Goal: Check status: Check status

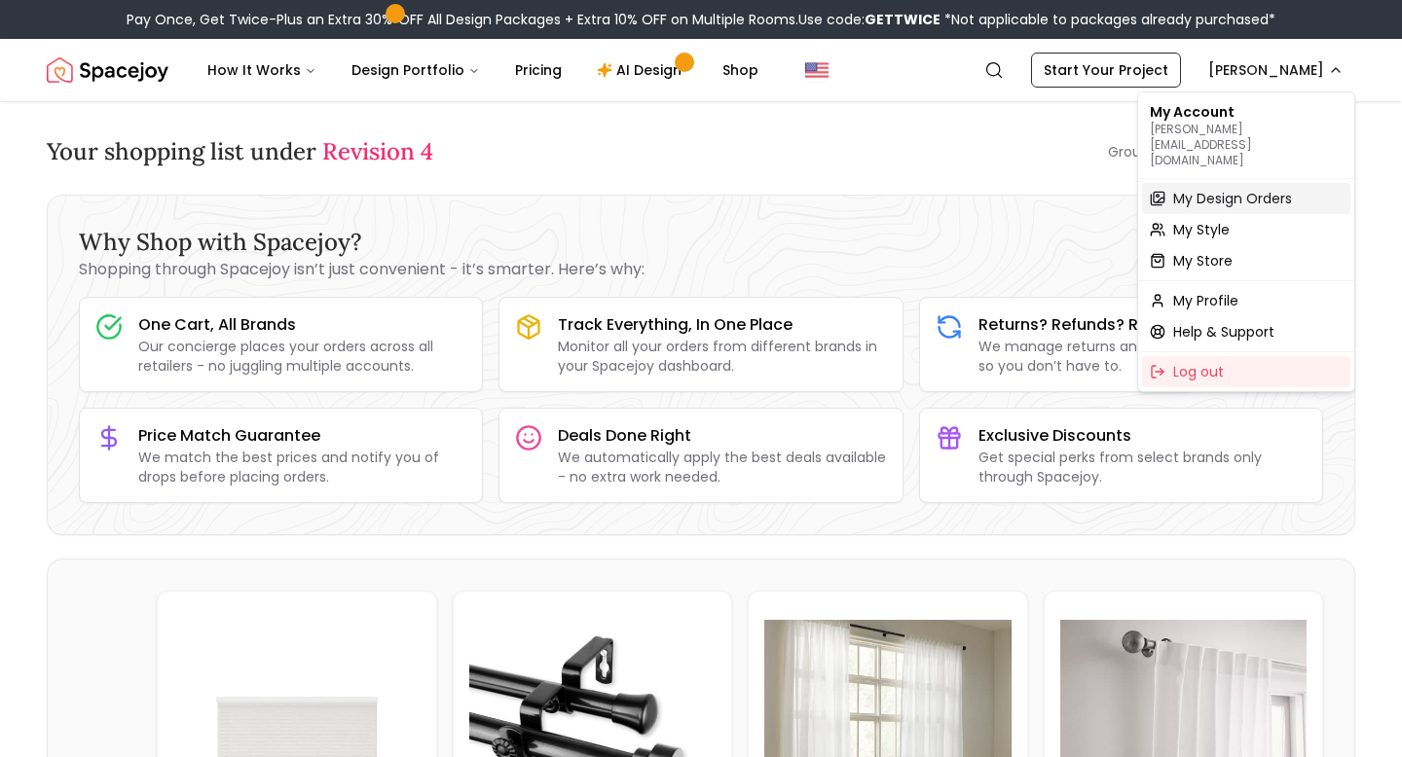
click at [1213, 189] on span "My Design Orders" at bounding box center [1232, 198] width 119 height 19
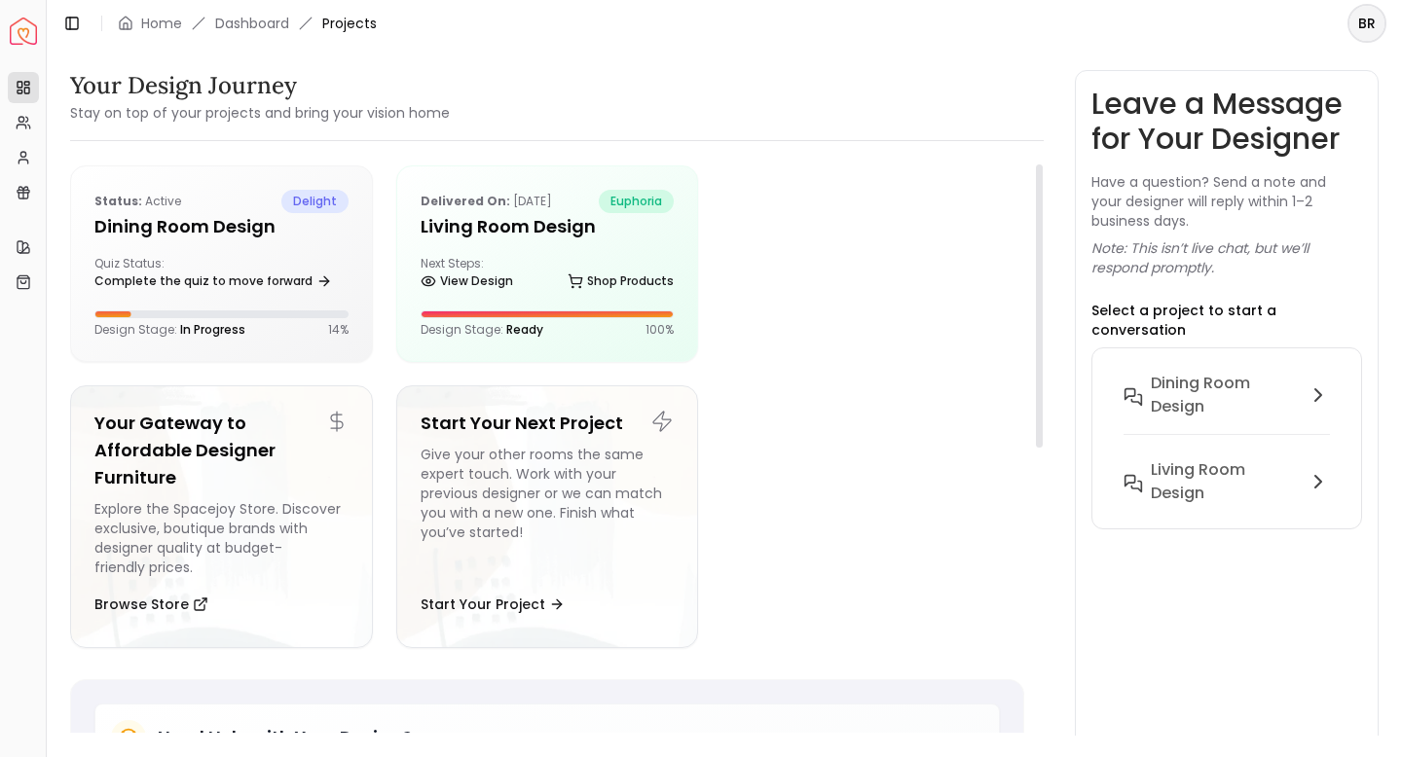
scroll to position [14, 0]
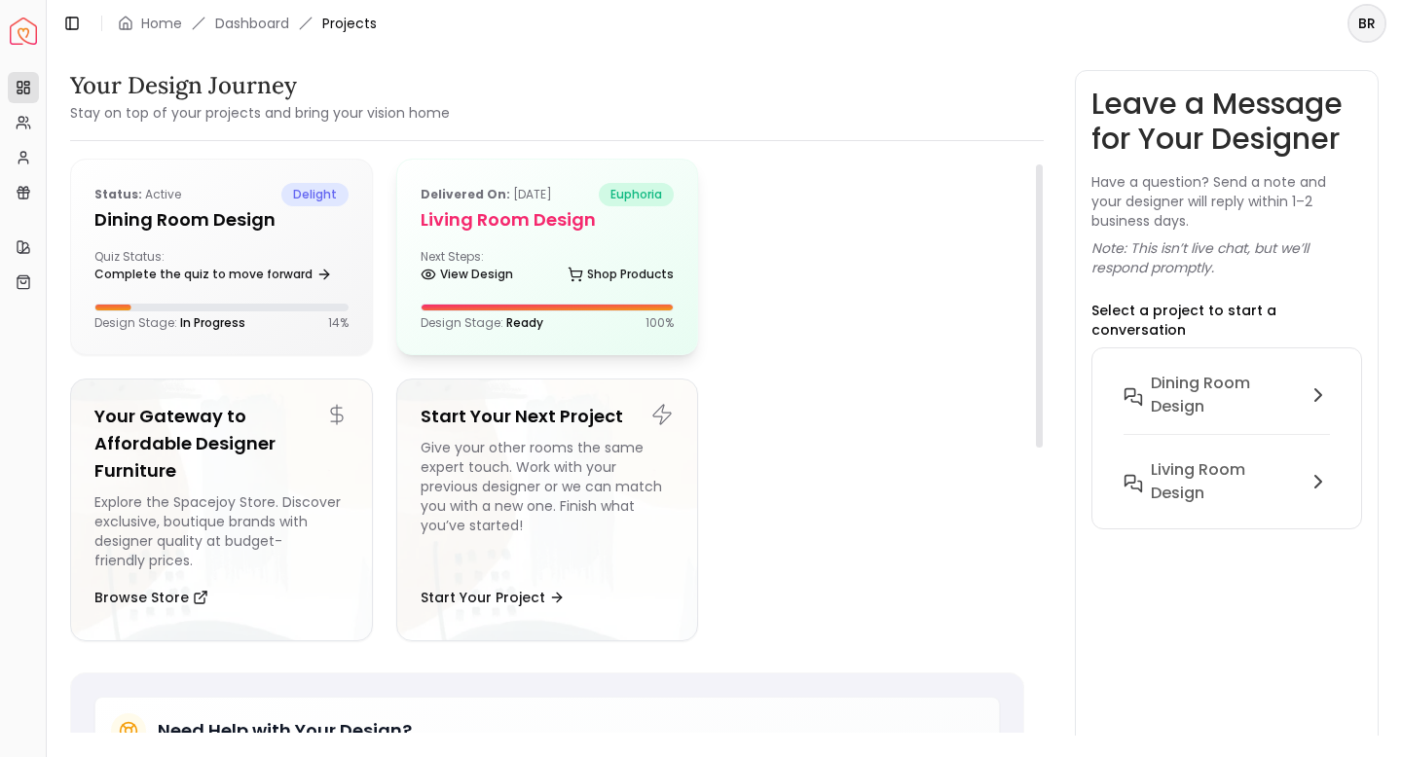
click at [537, 258] on div "Next Steps: View Design Shop Products" at bounding box center [548, 268] width 254 height 39
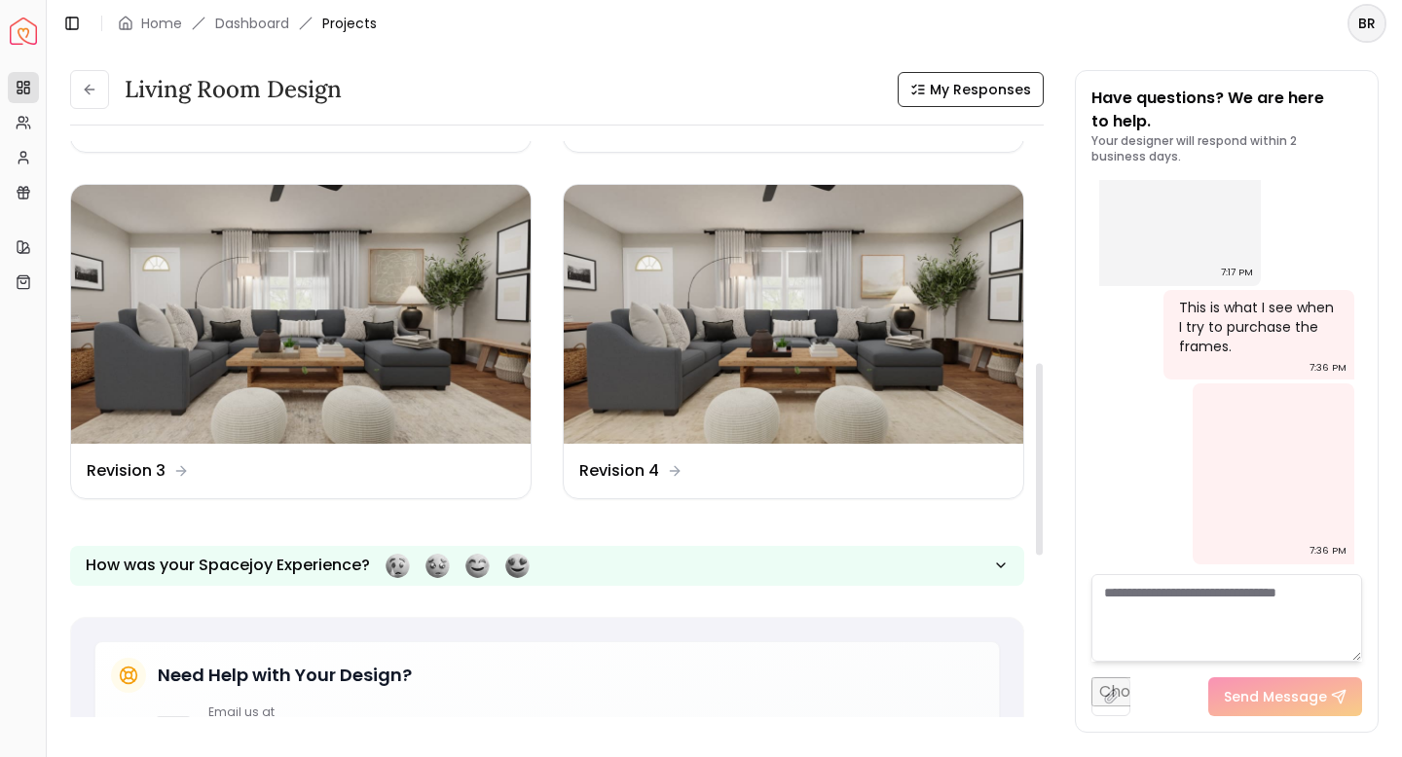
scroll to position [666, 0]
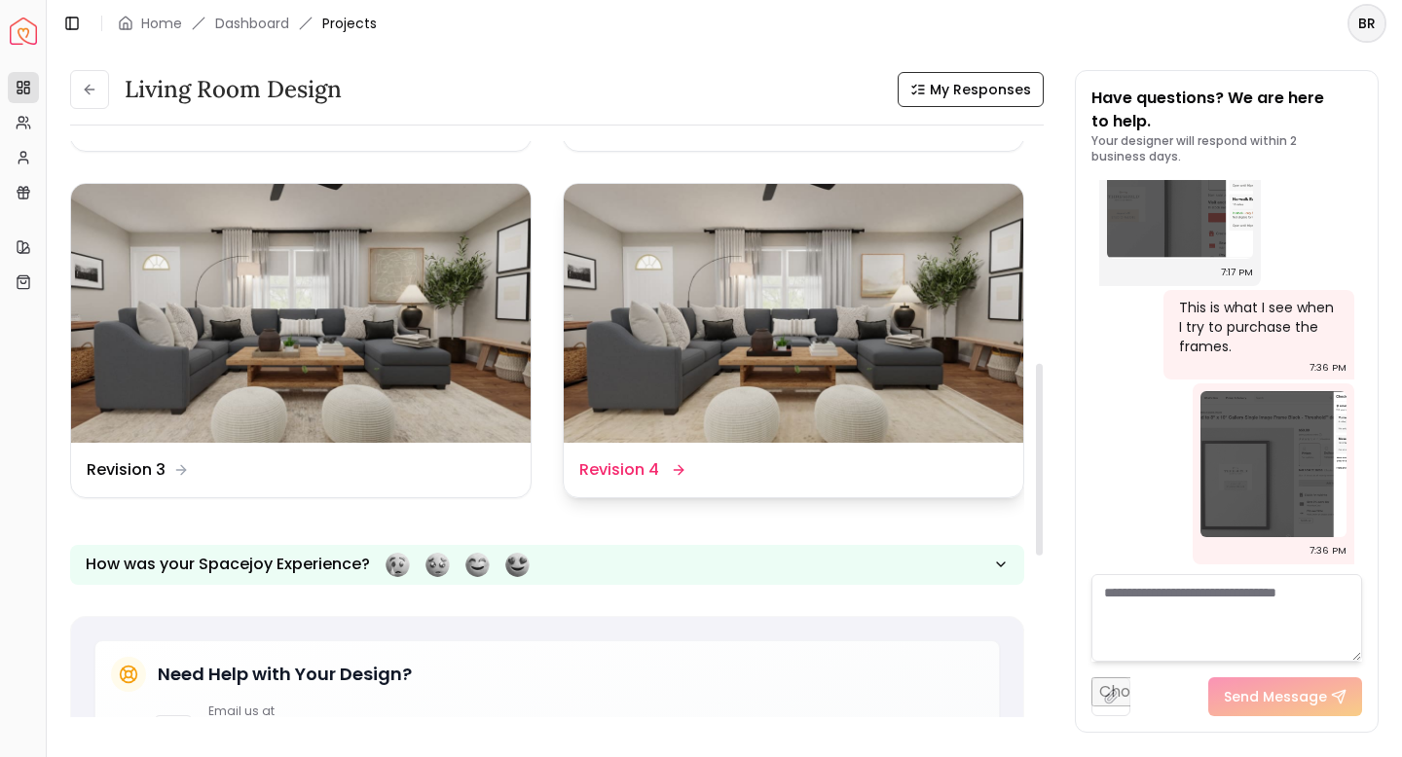
click at [681, 390] on img at bounding box center [794, 313] width 460 height 259
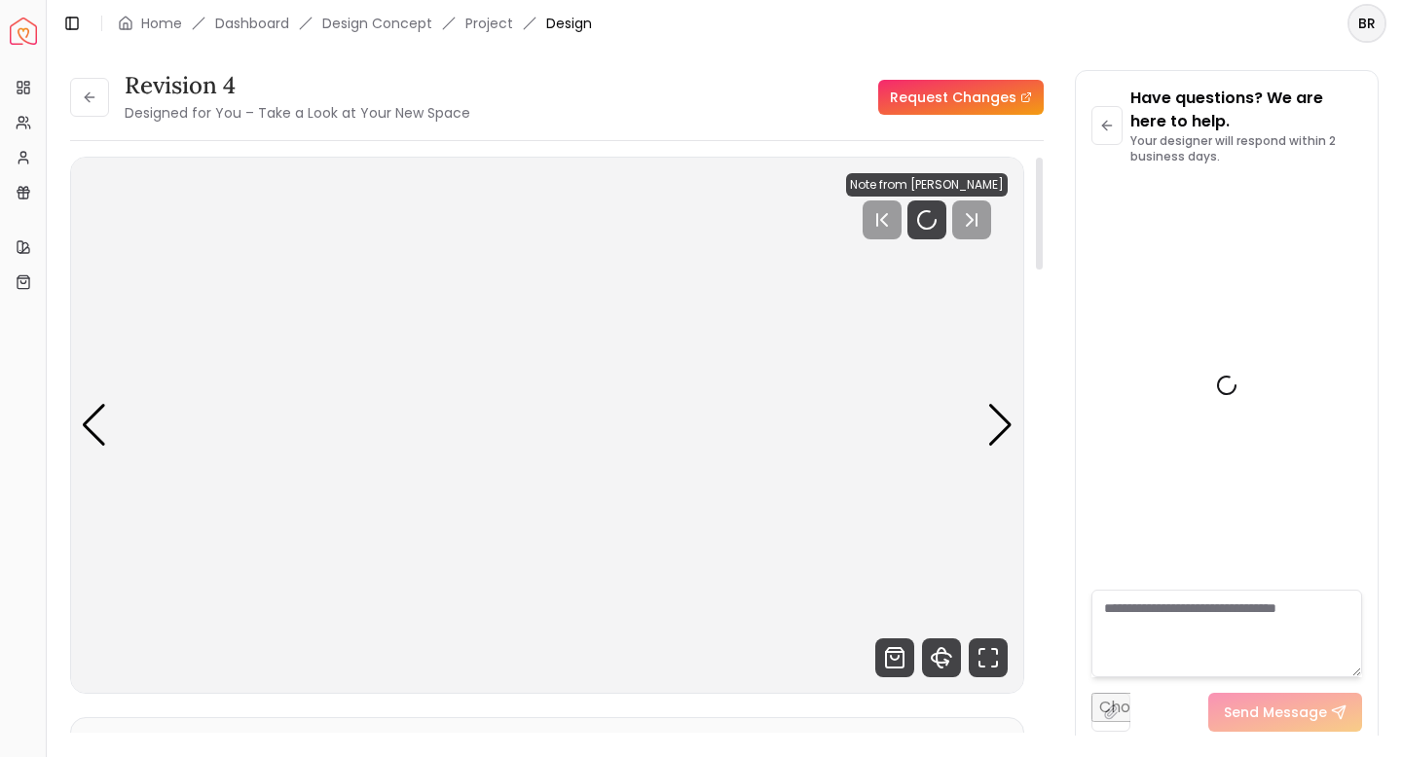
scroll to position [5821, 0]
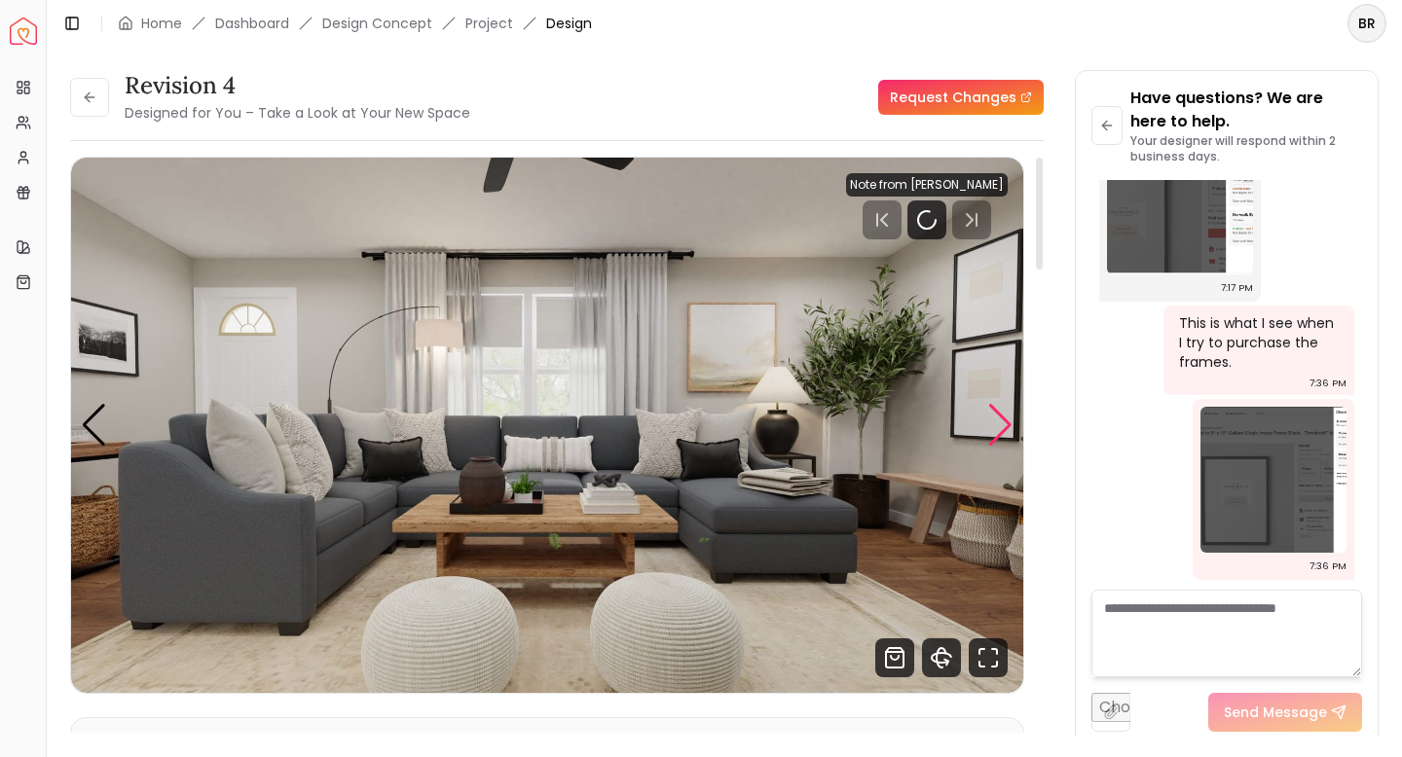
click at [1004, 422] on div "Next slide" at bounding box center [1000, 425] width 26 height 43
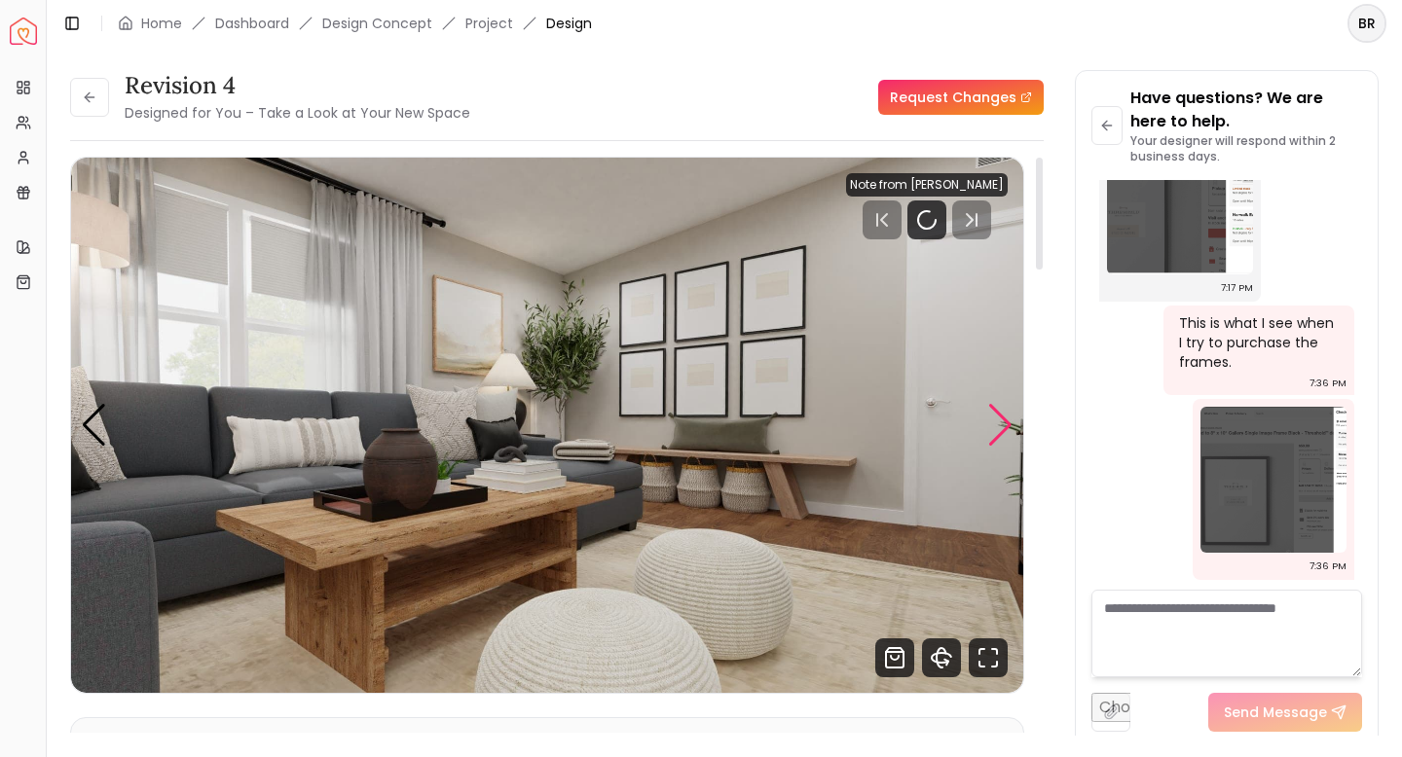
click at [1004, 422] on div "Next slide" at bounding box center [1000, 425] width 26 height 43
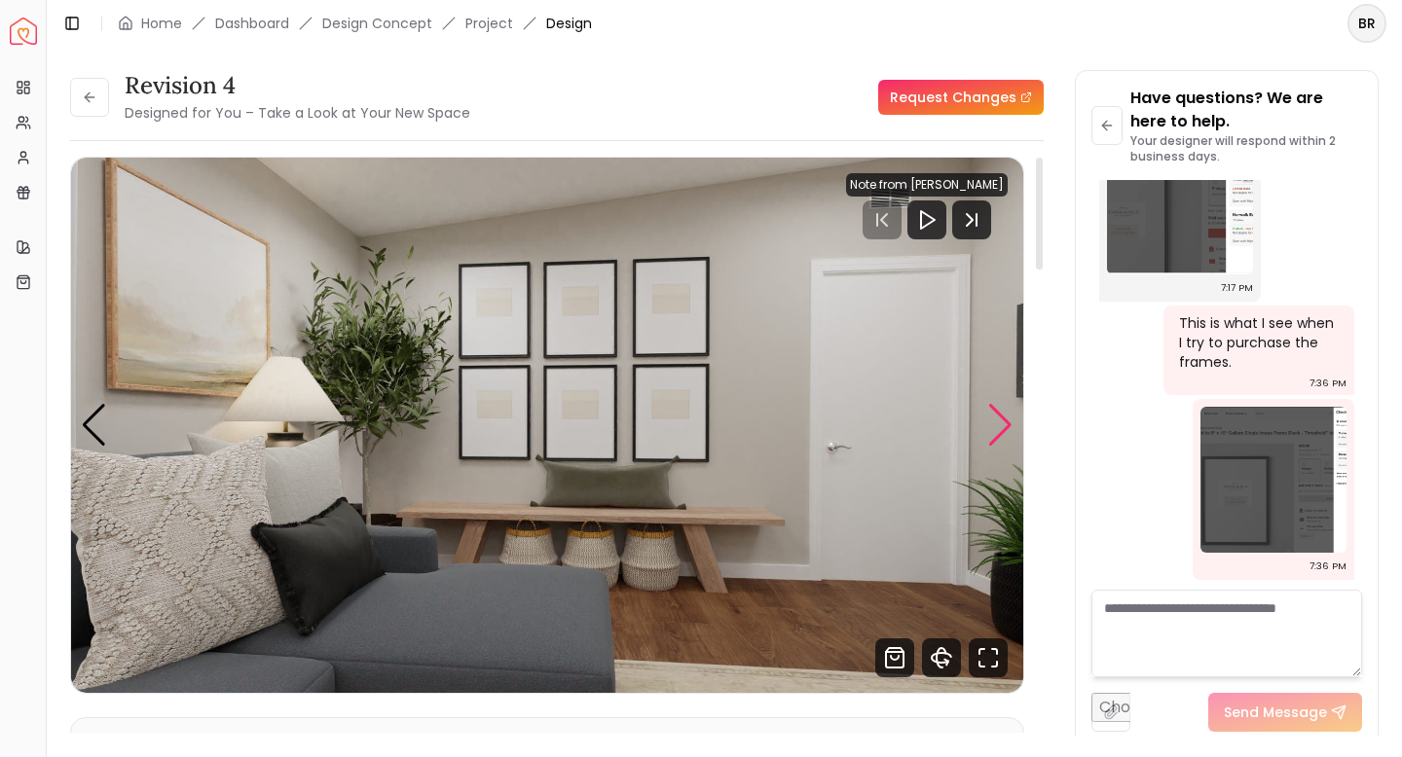
click at [1004, 422] on div "Next slide" at bounding box center [1000, 425] width 26 height 43
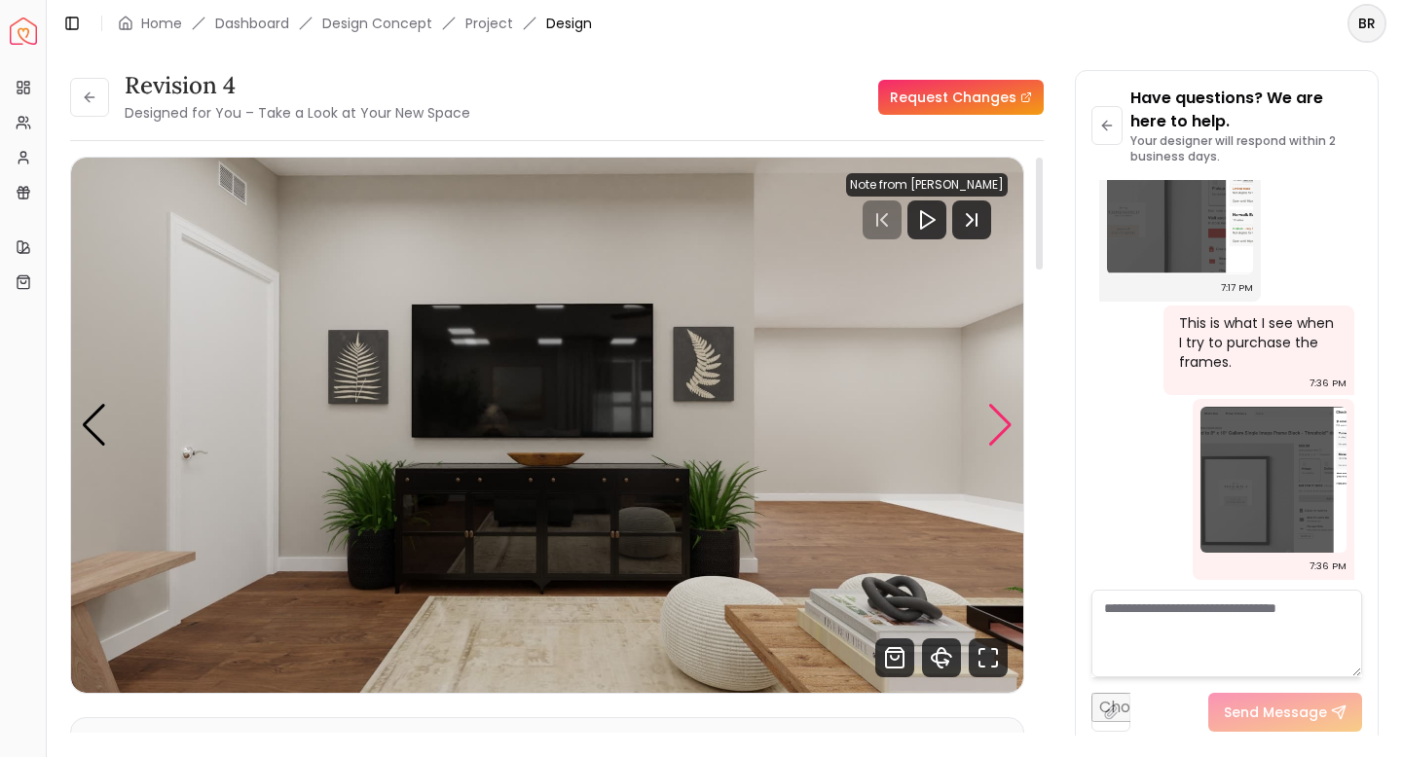
click at [1004, 422] on div "Next slide" at bounding box center [1000, 425] width 26 height 43
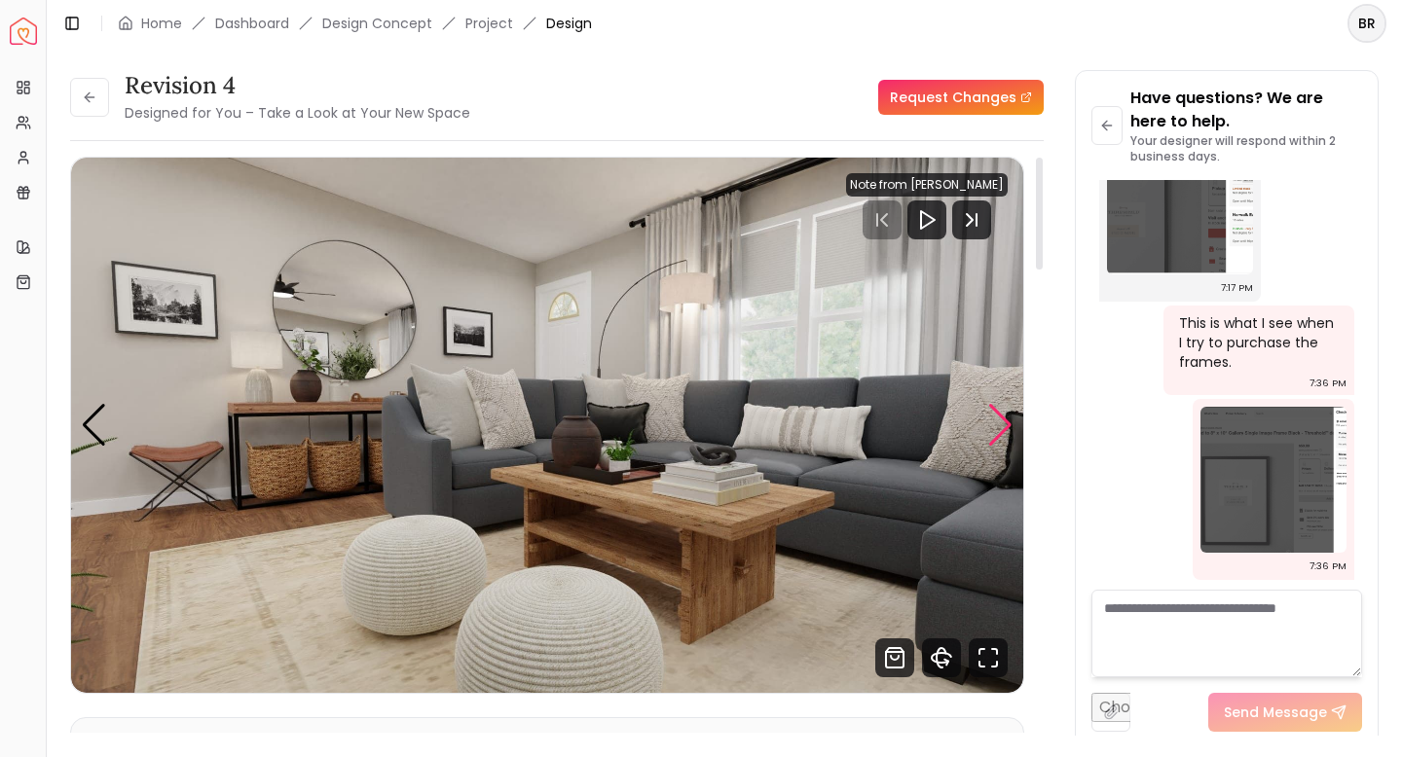
click at [1004, 422] on div "Next slide" at bounding box center [1000, 425] width 26 height 43
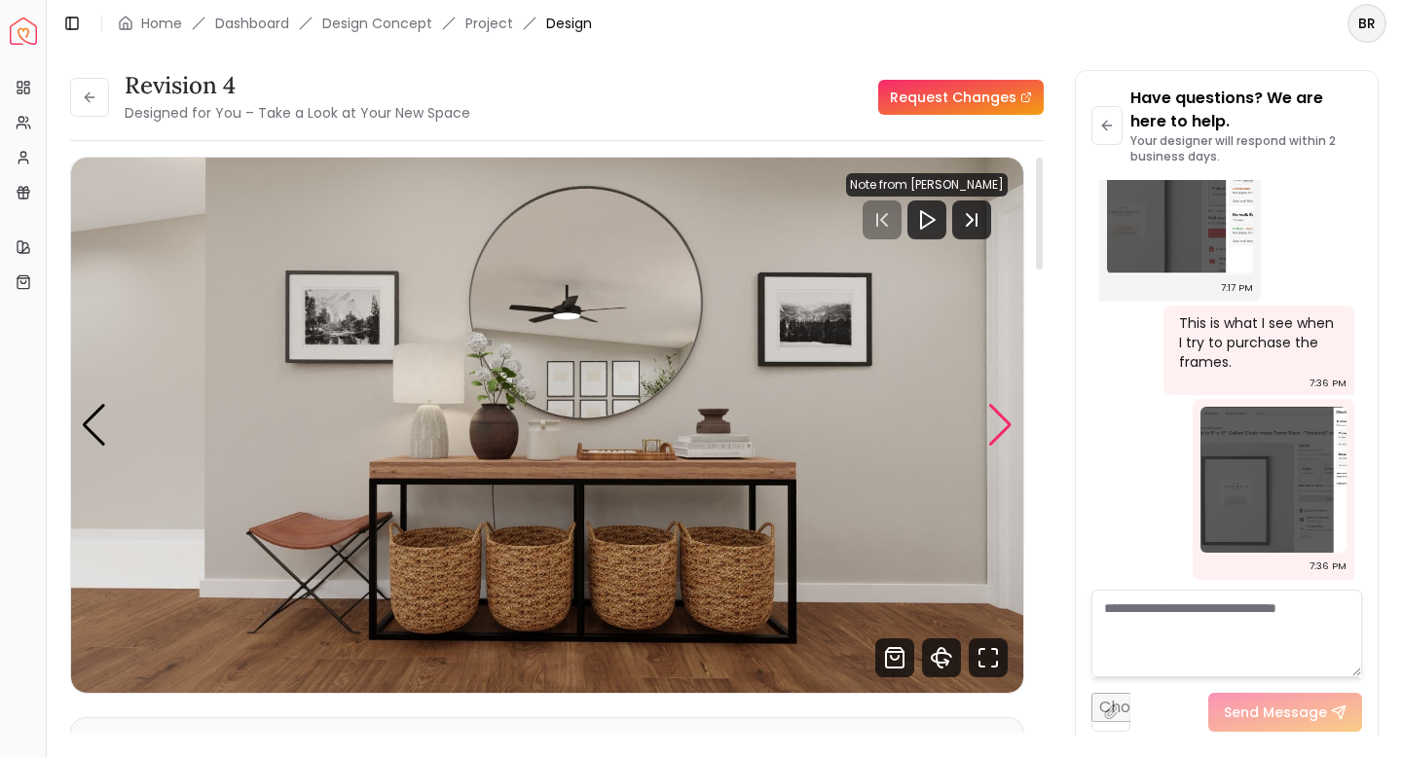
click at [1004, 422] on div "Next slide" at bounding box center [1000, 425] width 26 height 43
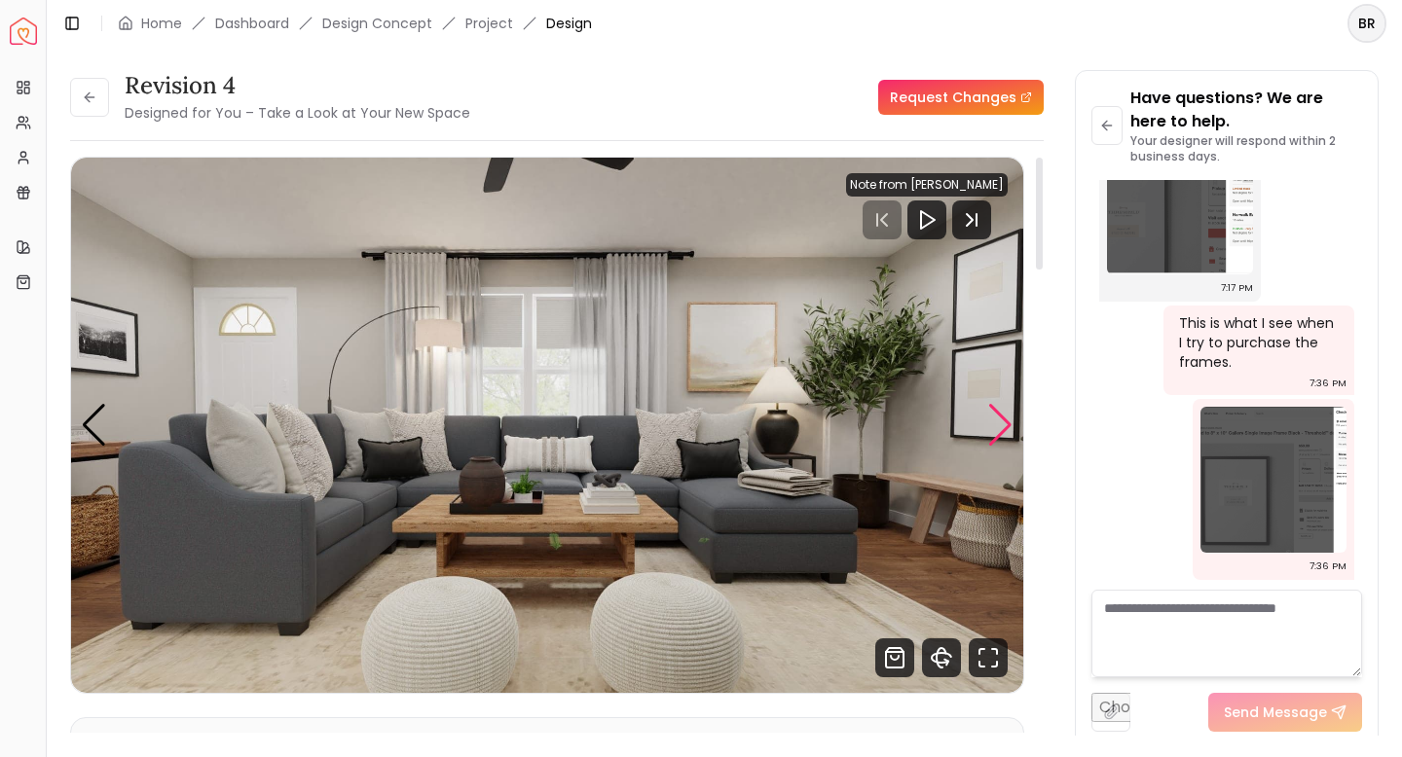
click at [1004, 422] on div "Next slide" at bounding box center [1000, 425] width 26 height 43
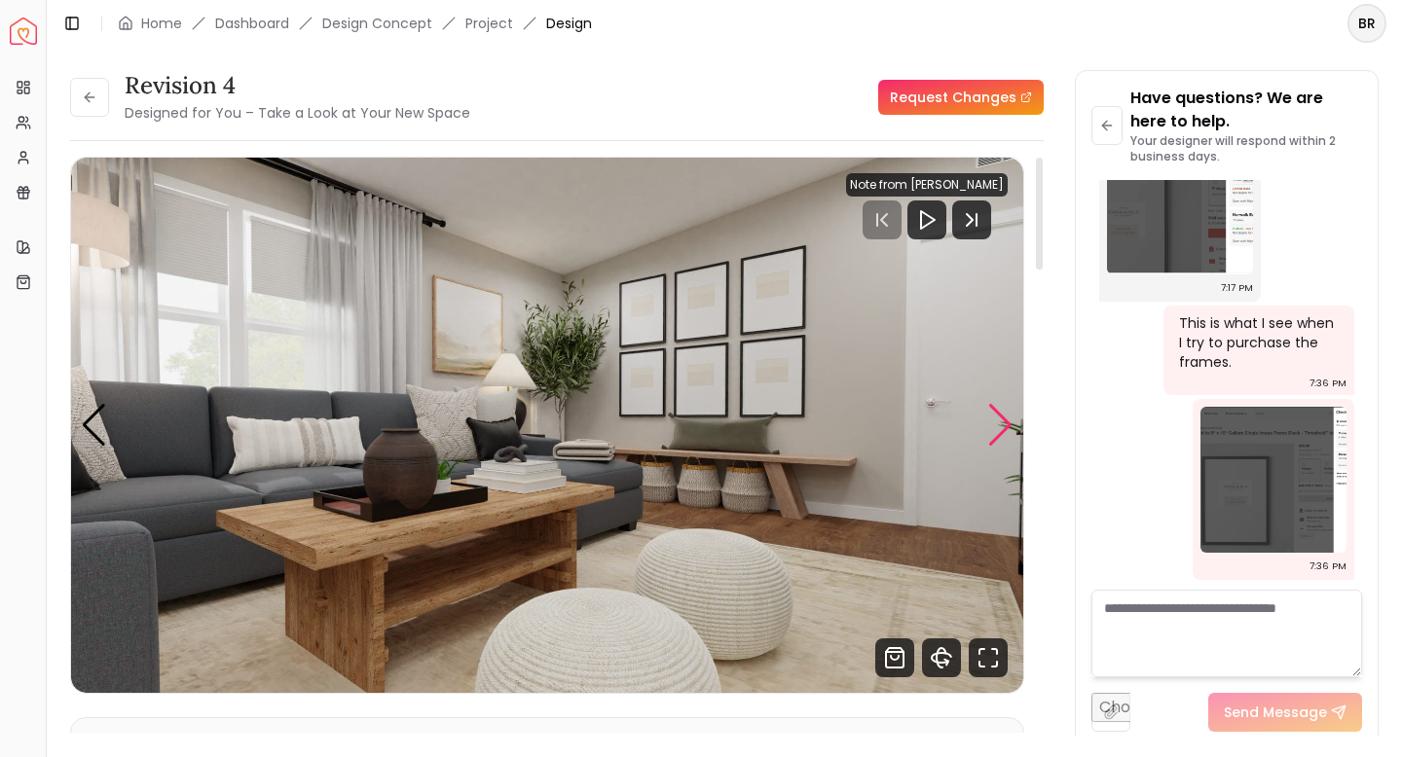
click at [1004, 422] on div "Next slide" at bounding box center [1000, 425] width 26 height 43
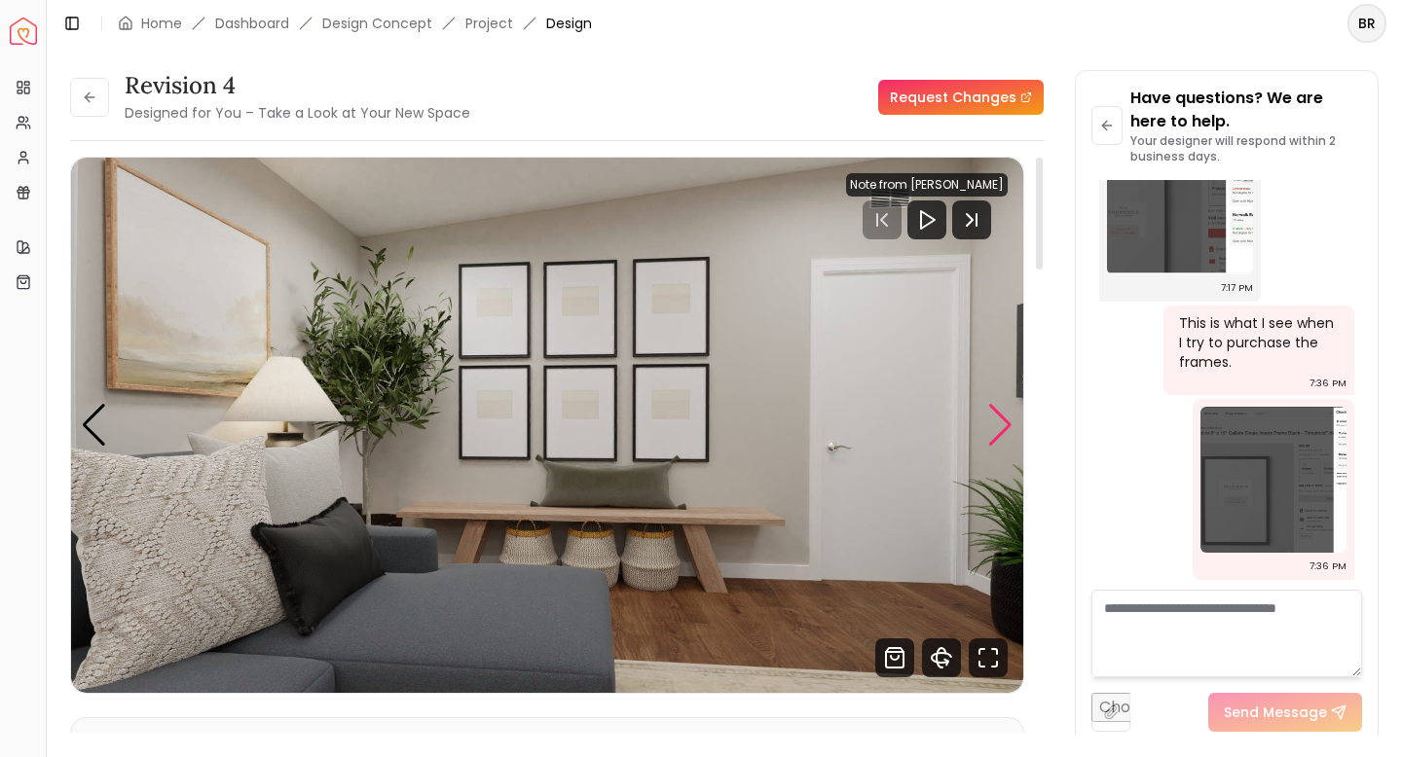
click at [1004, 422] on div "Next slide" at bounding box center [1000, 425] width 26 height 43
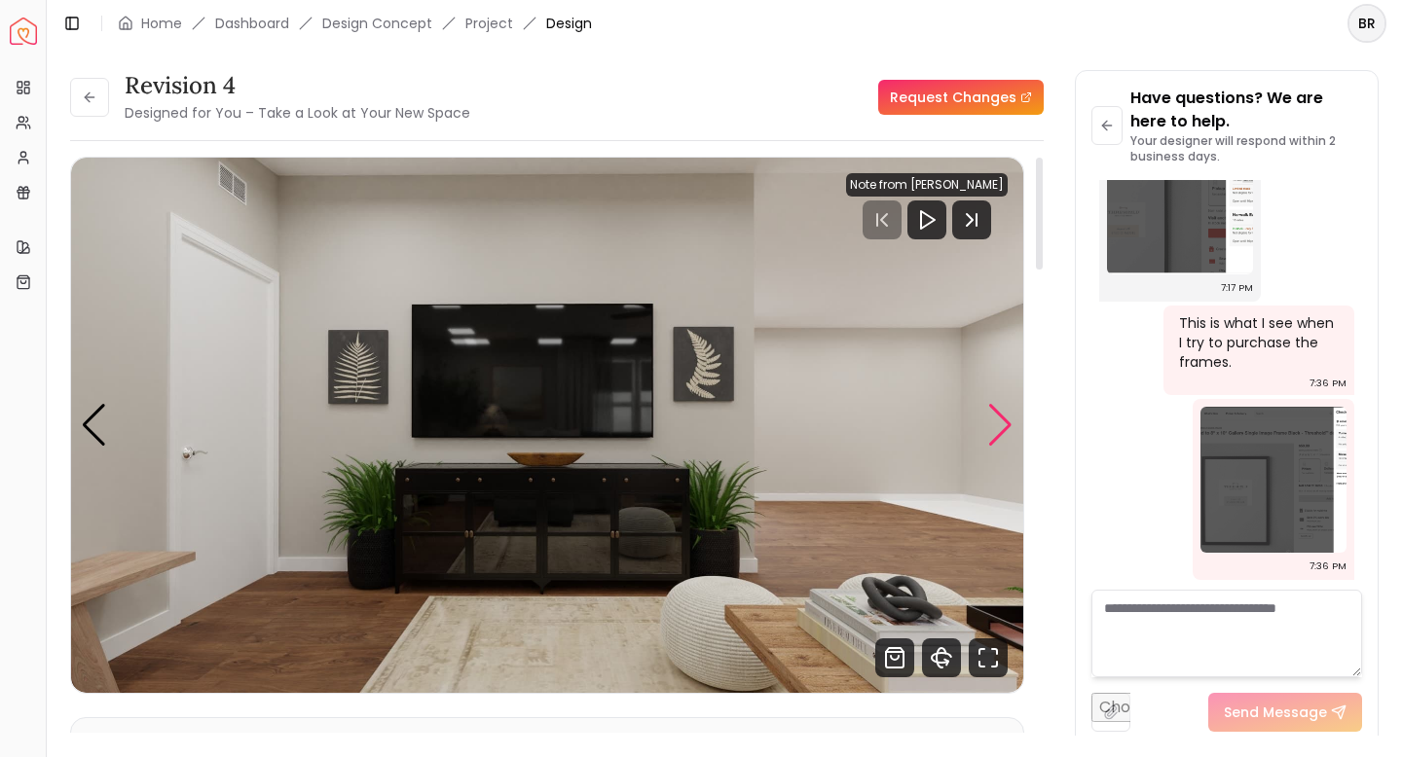
click at [1004, 422] on div "Next slide" at bounding box center [1000, 425] width 26 height 43
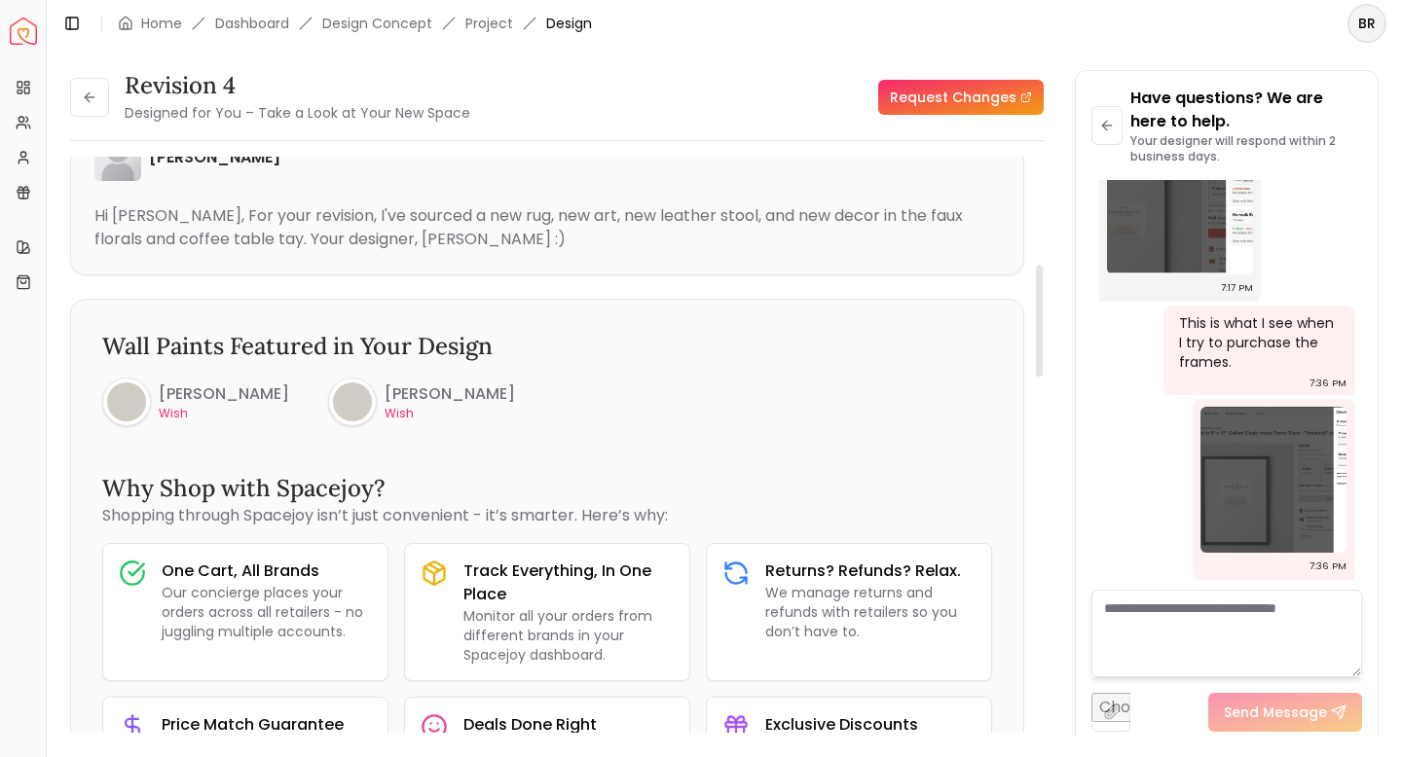
scroll to position [0, 0]
